Goal: Transaction & Acquisition: Obtain resource

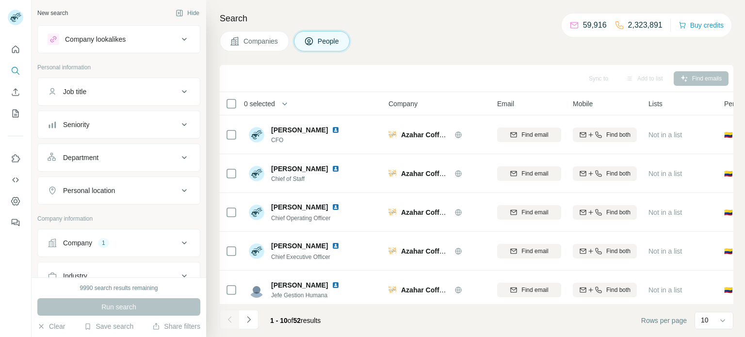
click at [113, 251] on button "Company 1" at bounding box center [119, 242] width 162 height 23
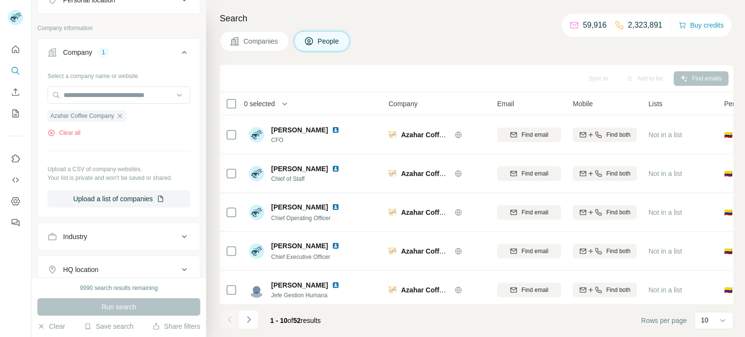
scroll to position [194, 0]
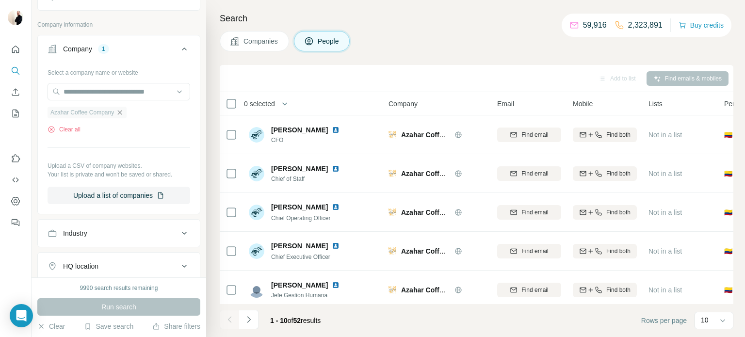
click at [124, 109] on icon "button" at bounding box center [120, 113] width 8 height 8
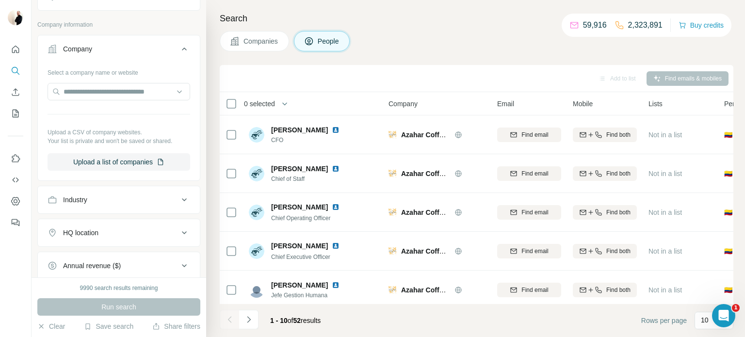
scroll to position [0, 0]
click at [114, 96] on input "text" at bounding box center [119, 91] width 143 height 17
paste input "*********"
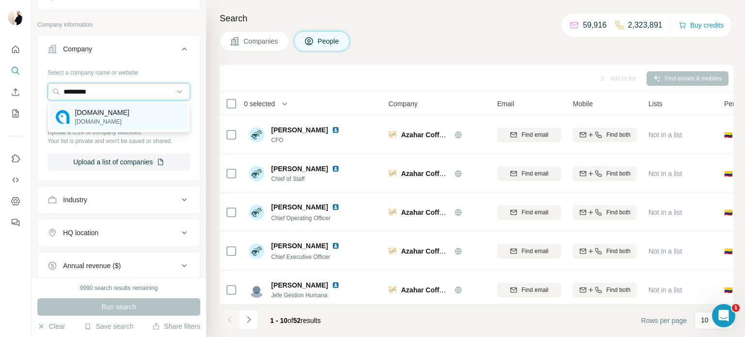
type input "*********"
click at [115, 108] on div "[DOMAIN_NAME] [DOMAIN_NAME]" at bounding box center [119, 117] width 138 height 26
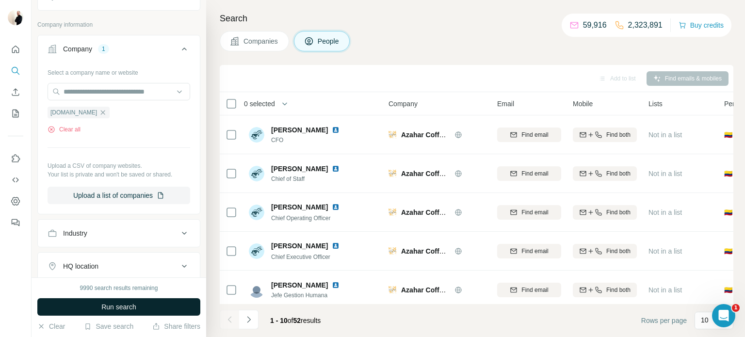
click at [144, 310] on button "Run search" at bounding box center [118, 306] width 163 height 17
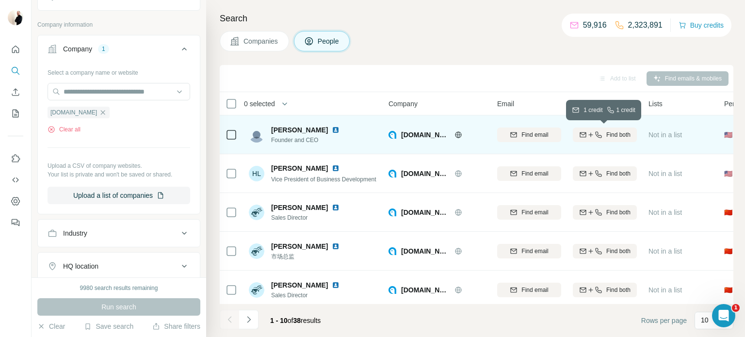
click at [616, 138] on span "Find both" at bounding box center [618, 134] width 24 height 9
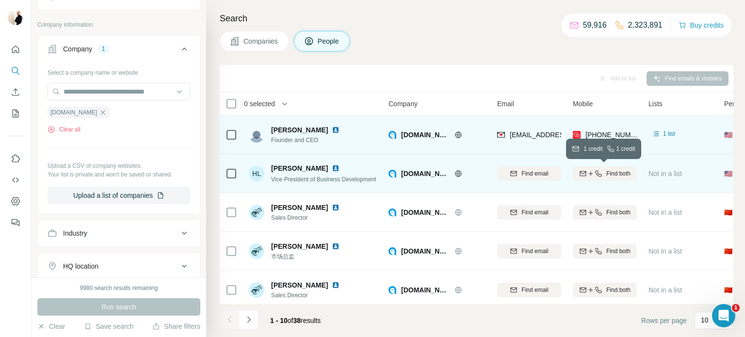
click at [611, 174] on span "Find both" at bounding box center [618, 173] width 24 height 9
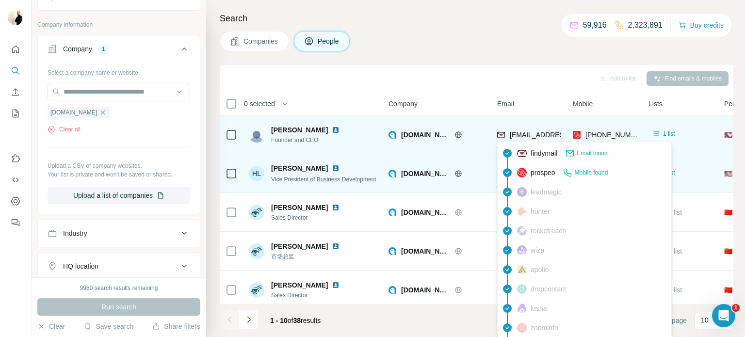
click at [532, 137] on span "[EMAIL_ADDRESS][DOMAIN_NAME]" at bounding box center [567, 135] width 115 height 8
copy span "[EMAIL_ADDRESS][DOMAIN_NAME]"
